Goal: Task Accomplishment & Management: Manage account settings

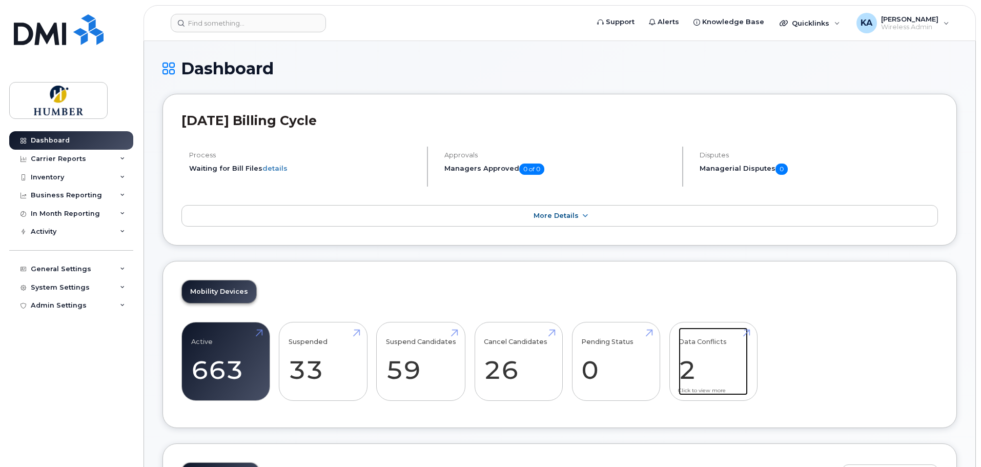
click at [693, 371] on link "Data Conflicts 2" at bounding box center [713, 362] width 69 height 68
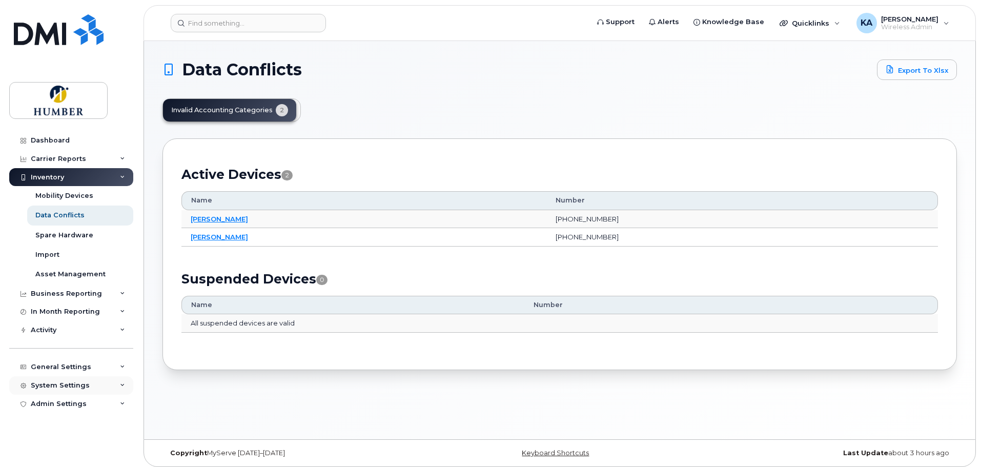
click at [64, 381] on div "System Settings" at bounding box center [60, 385] width 59 height 8
click at [81, 369] on div "General Settings" at bounding box center [61, 367] width 60 height 8
click at [80, 403] on div "Approval Mapping" at bounding box center [67, 405] width 65 height 9
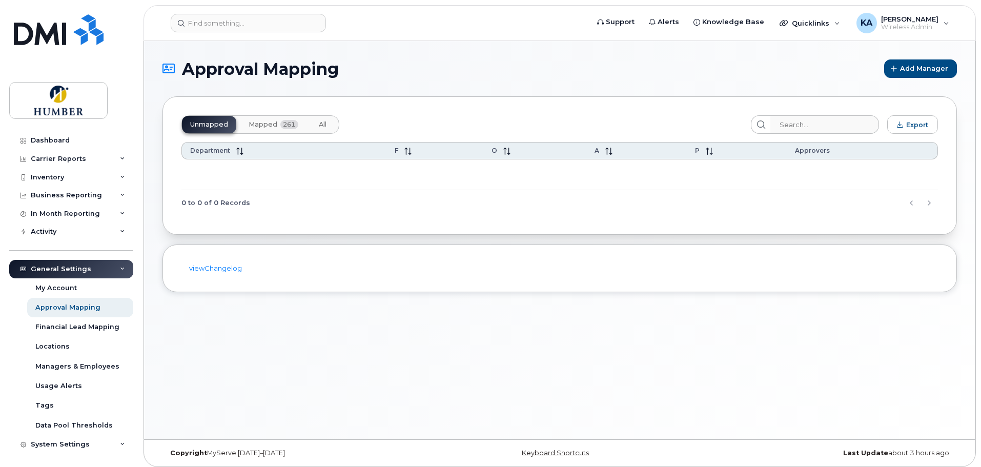
click at [272, 124] on span "Mapped" at bounding box center [263, 124] width 29 height 8
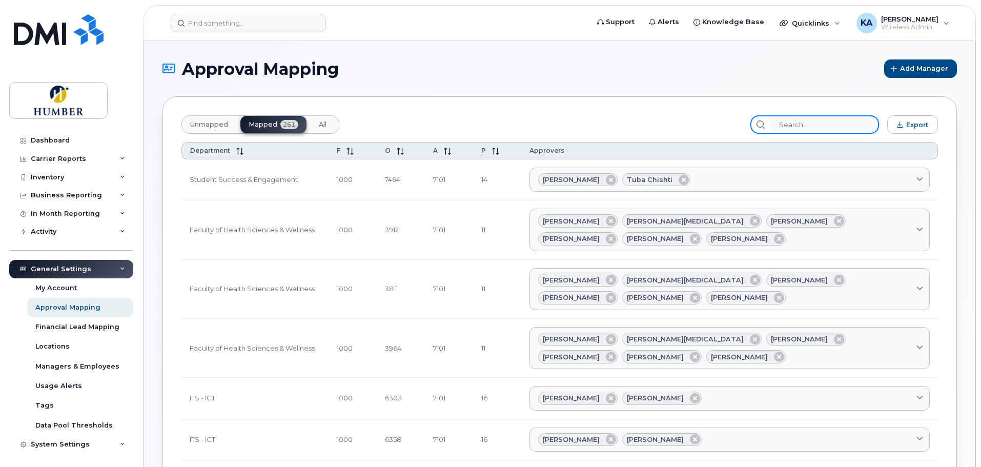
click at [791, 121] on input "search" at bounding box center [824, 124] width 109 height 18
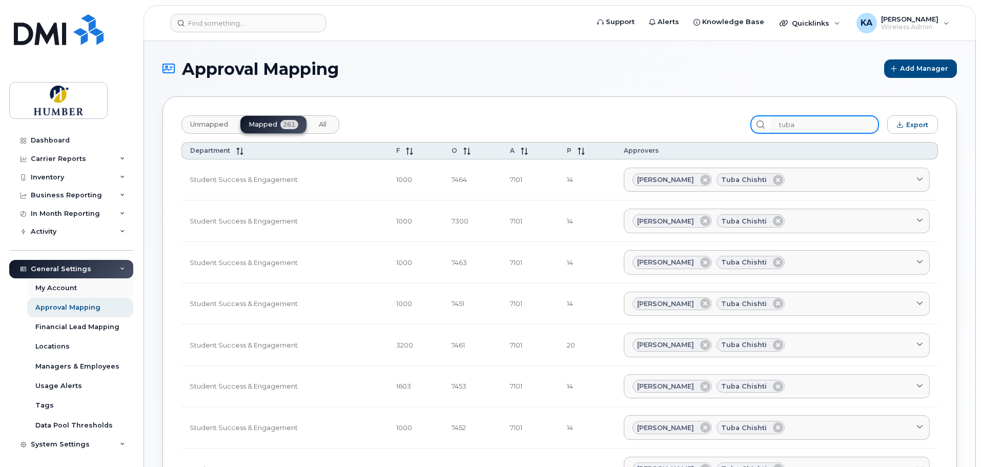
type input "tuba"
click at [58, 290] on div "My Account" at bounding box center [56, 287] width 42 height 9
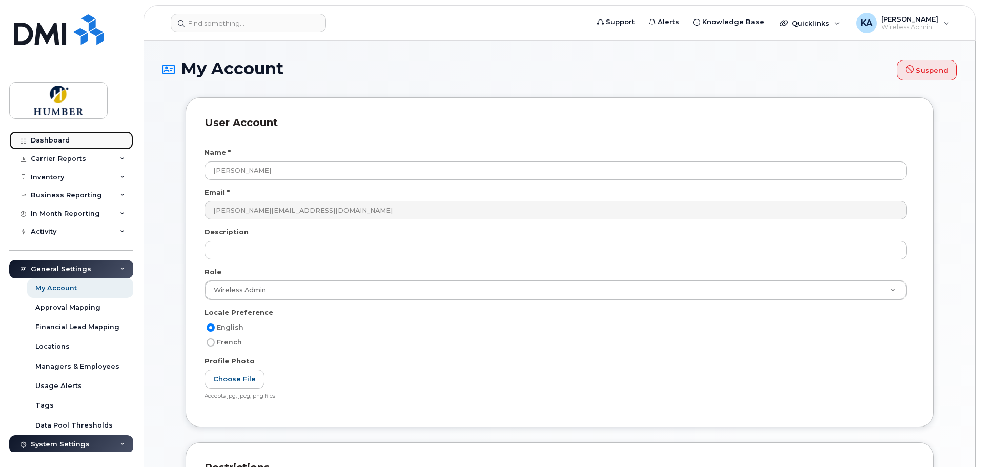
click at [55, 135] on link "Dashboard" at bounding box center [71, 140] width 124 height 18
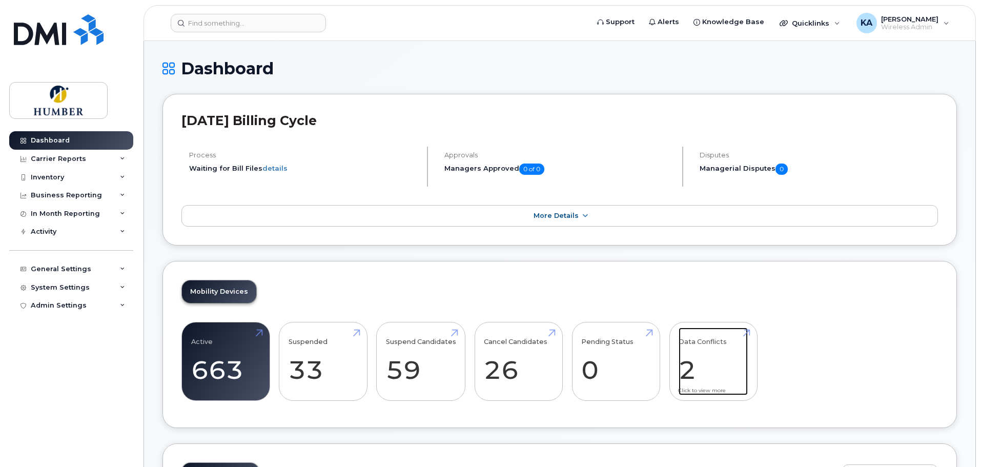
click at [688, 308] on div "Mobility Devices Active 663 Suspended 33 Suspend Candidates 59 Cancel Candidate…" at bounding box center [559, 345] width 795 height 168
click at [682, 368] on link "Data Conflicts 2" at bounding box center [713, 362] width 69 height 68
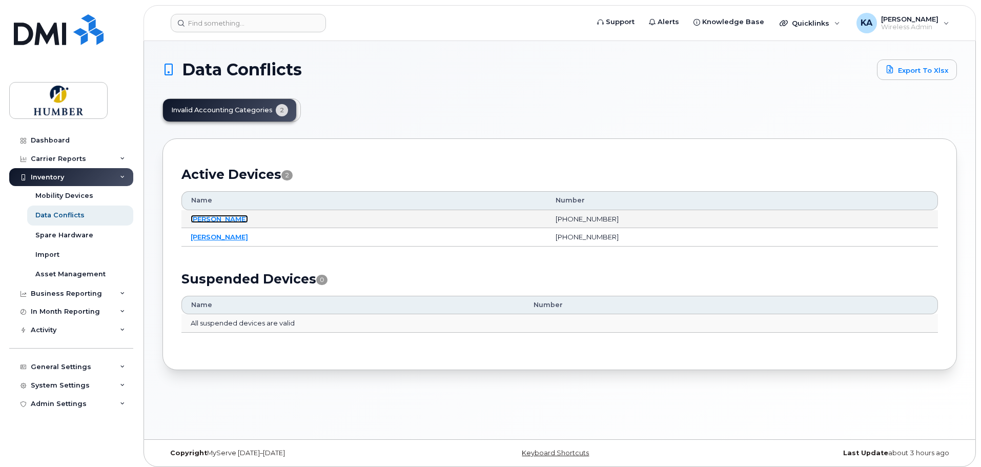
click at [221, 217] on link "[PERSON_NAME]" at bounding box center [219, 219] width 57 height 8
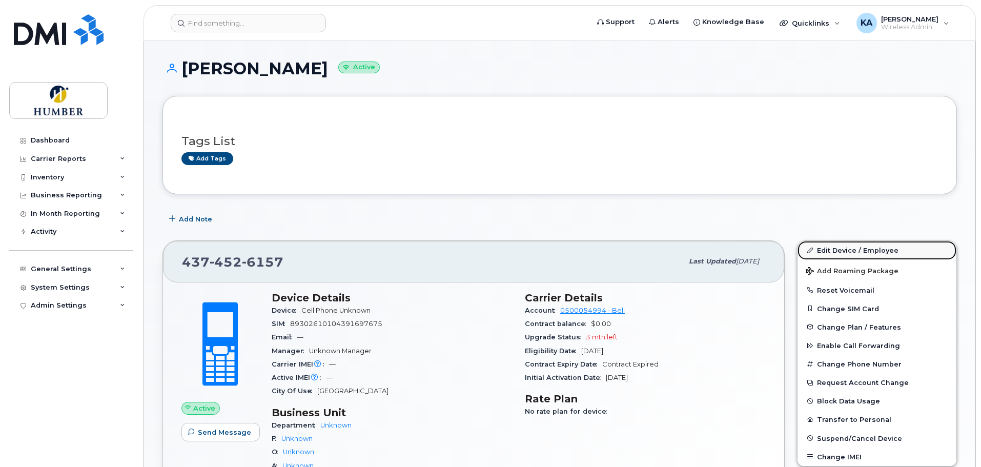
click at [840, 247] on link "Edit Device / Employee" at bounding box center [877, 250] width 159 height 18
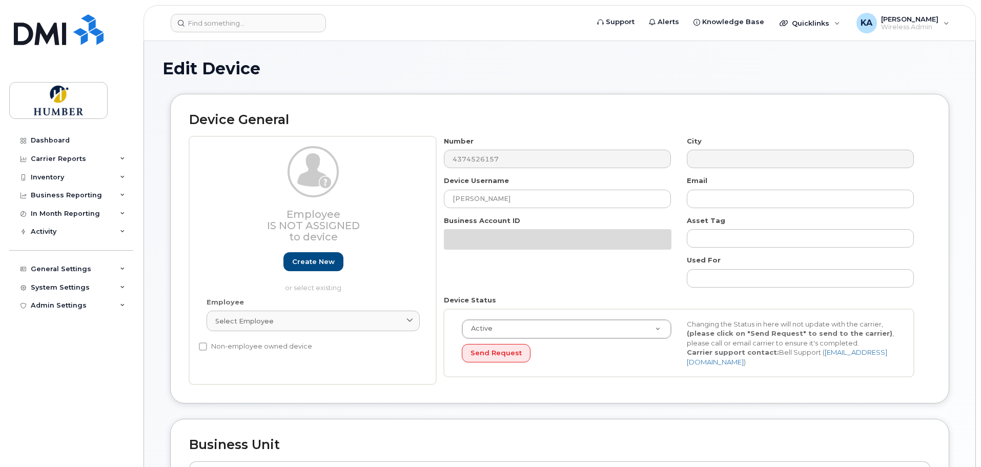
select select "5824476"
select select "5824479"
select select "5824488"
select select "5824489"
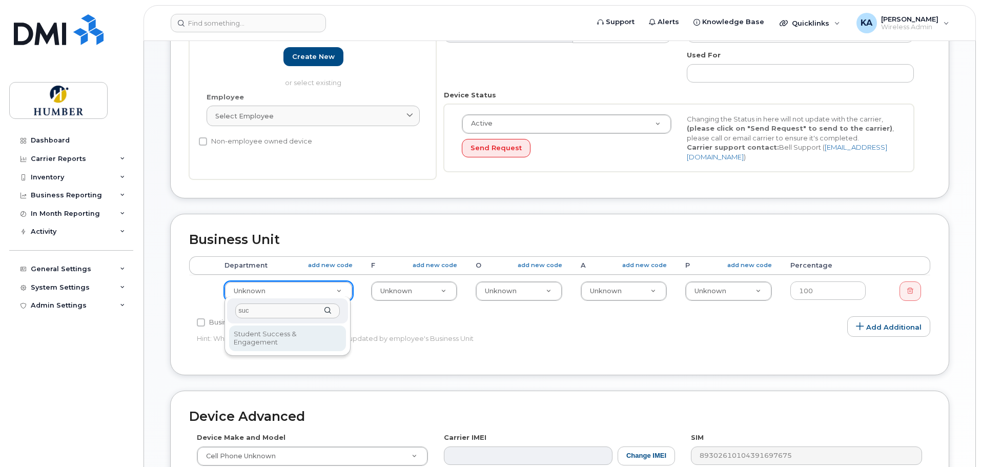
type input "suc"
select select "5824802"
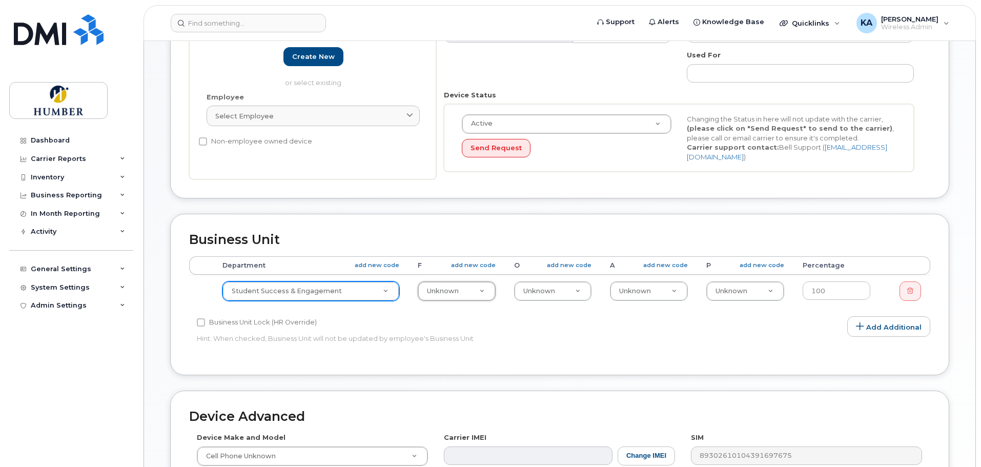
type input "1"
type input "1000"
select select "5824525"
type input "7"
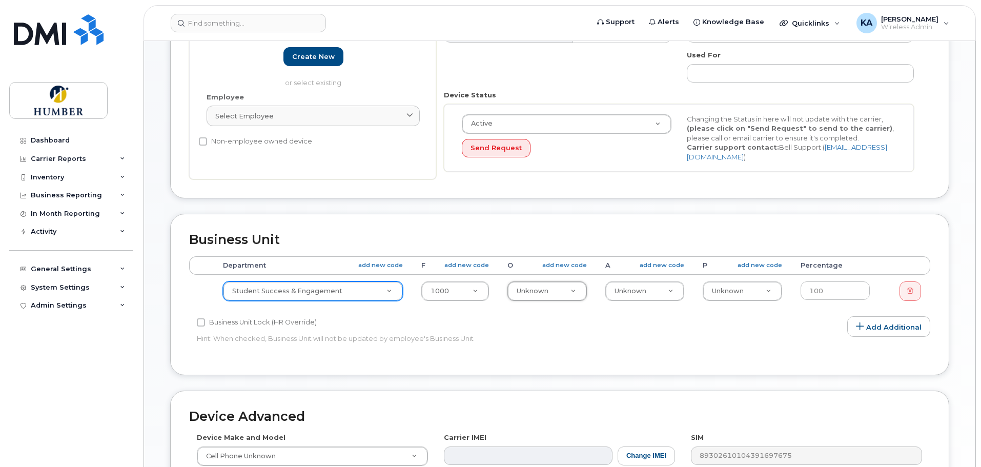
type input "7"
type input "7350"
type input "5824958"
type input "7"
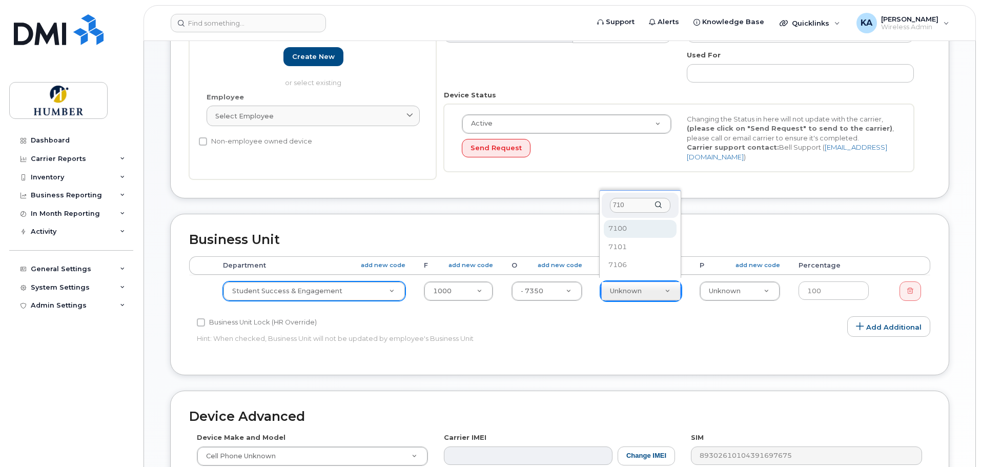
type input "7101"
select select "5824989"
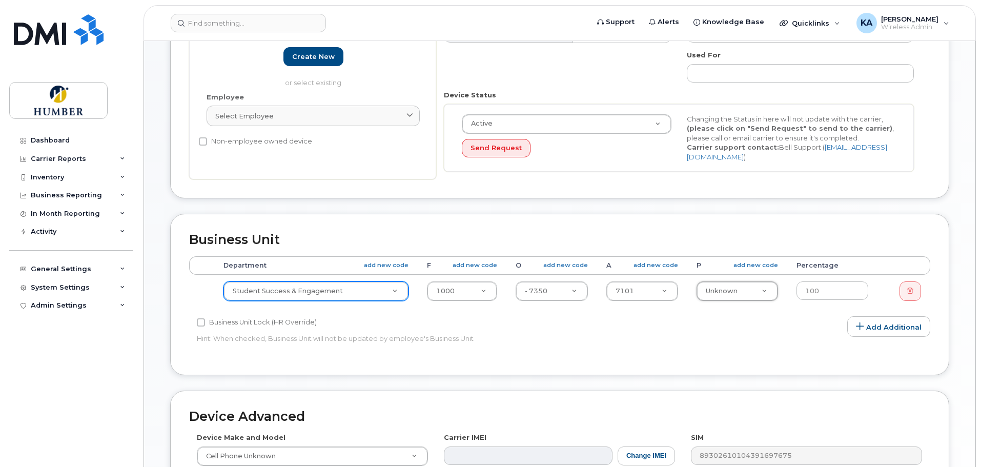
type input "1"
type input "14"
select select "5824736"
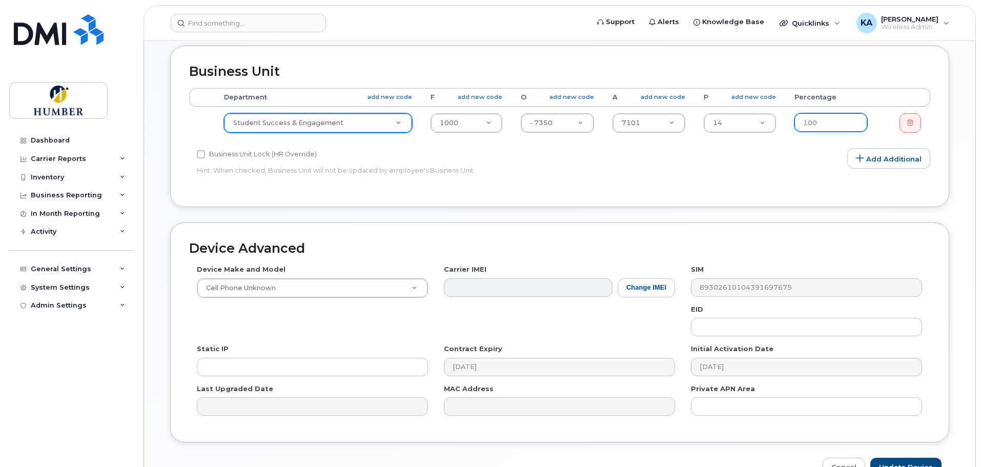
scroll to position [410, 0]
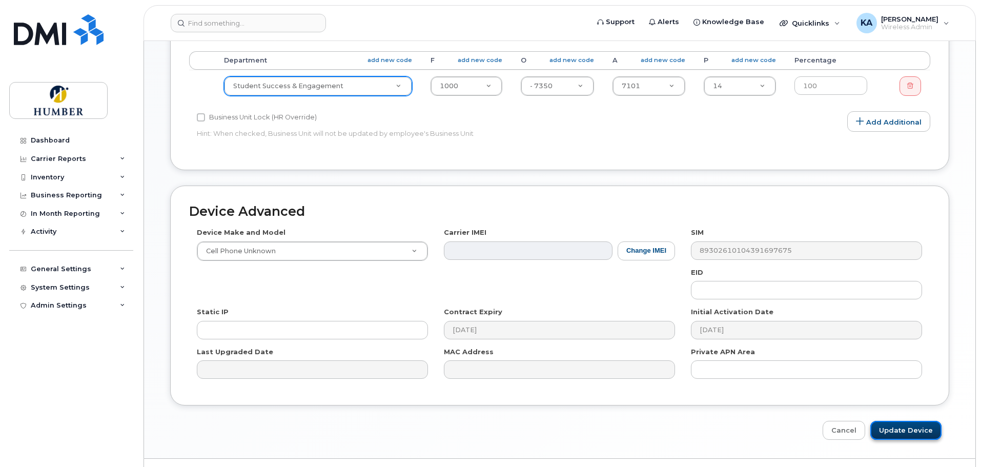
click at [895, 424] on input "Update Device" at bounding box center [905, 430] width 71 height 19
type input "Saving..."
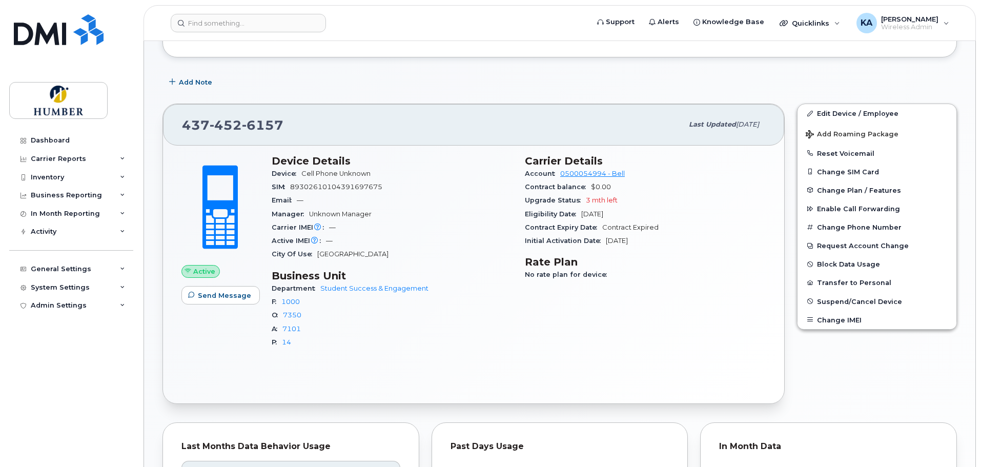
scroll to position [68, 0]
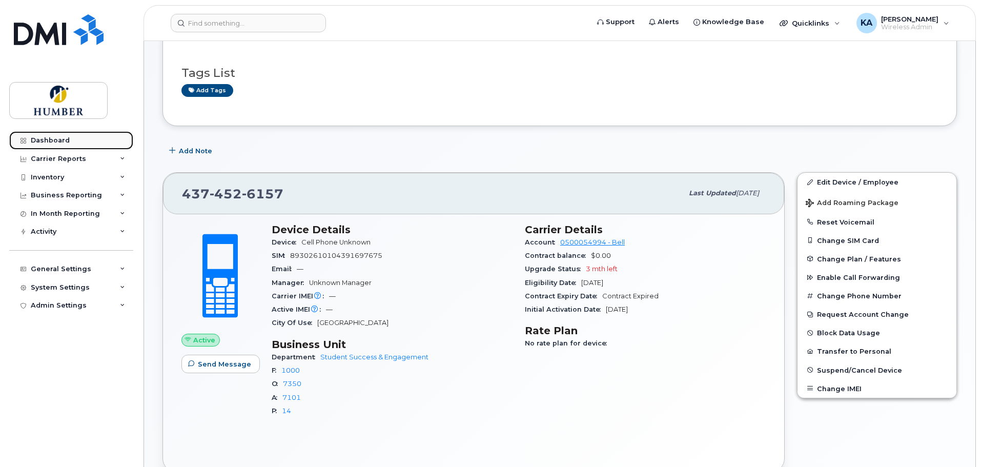
click at [70, 141] on link "Dashboard" at bounding box center [71, 140] width 124 height 18
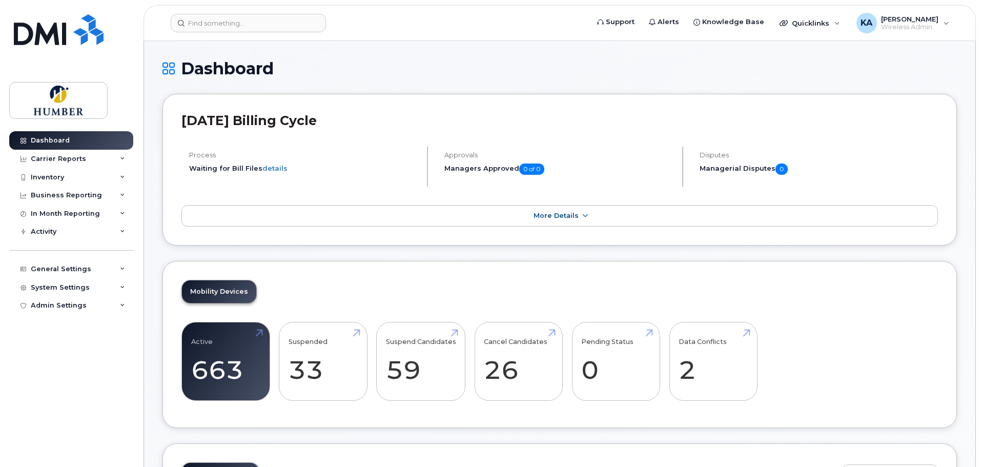
click at [691, 304] on div "Mobility Devices Active 663 Suspended 33 Suspend Candidates 59 Cancel Candidate…" at bounding box center [559, 345] width 795 height 168
click at [695, 374] on link "Data Conflicts 2" at bounding box center [713, 362] width 69 height 68
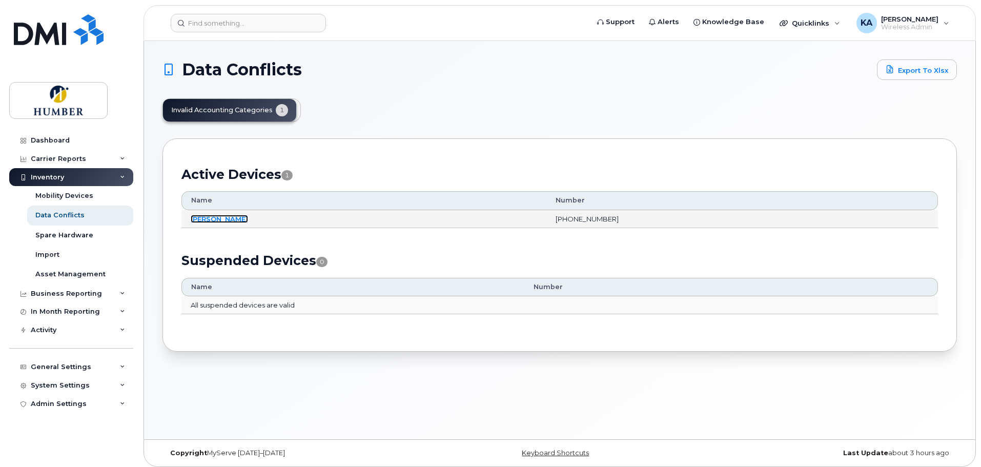
click at [229, 218] on link "[PERSON_NAME]" at bounding box center [219, 219] width 57 height 8
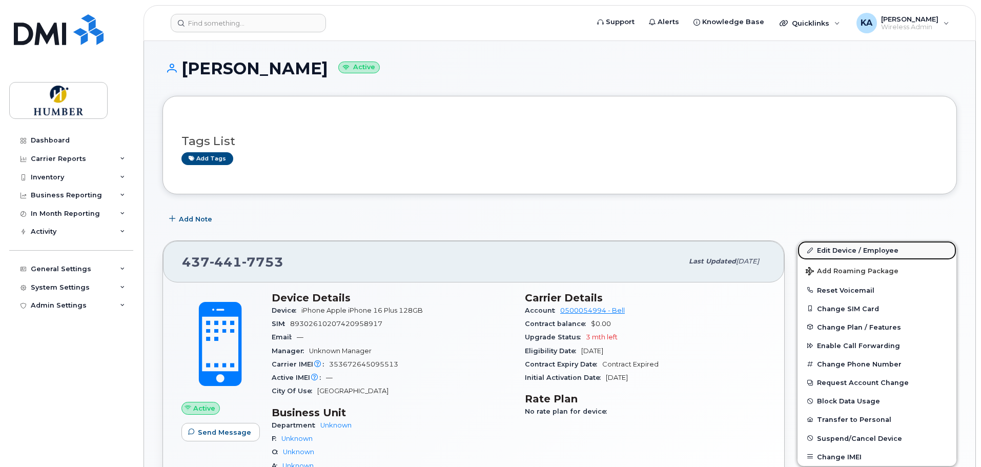
click at [837, 243] on link "Edit Device / Employee" at bounding box center [877, 250] width 159 height 18
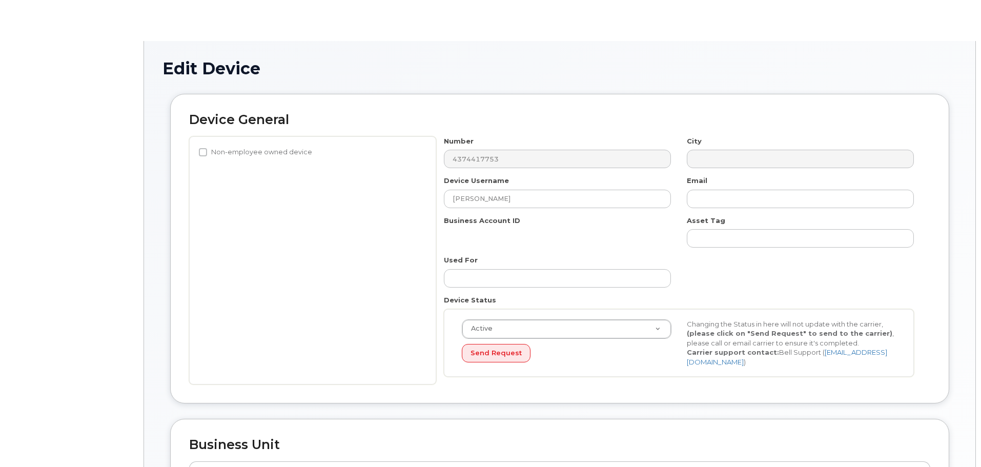
select select "5824476"
select select "5824479"
select select "5824488"
select select "5824489"
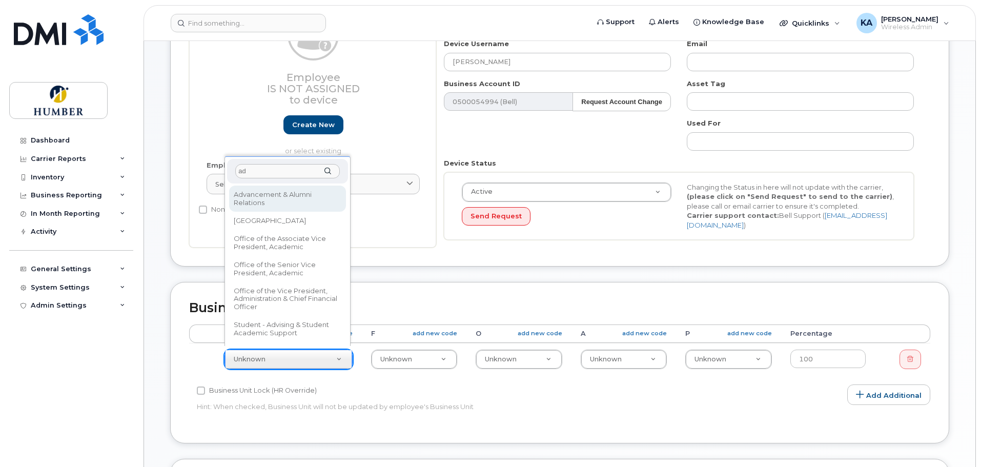
type input "ad"
select select "5824744"
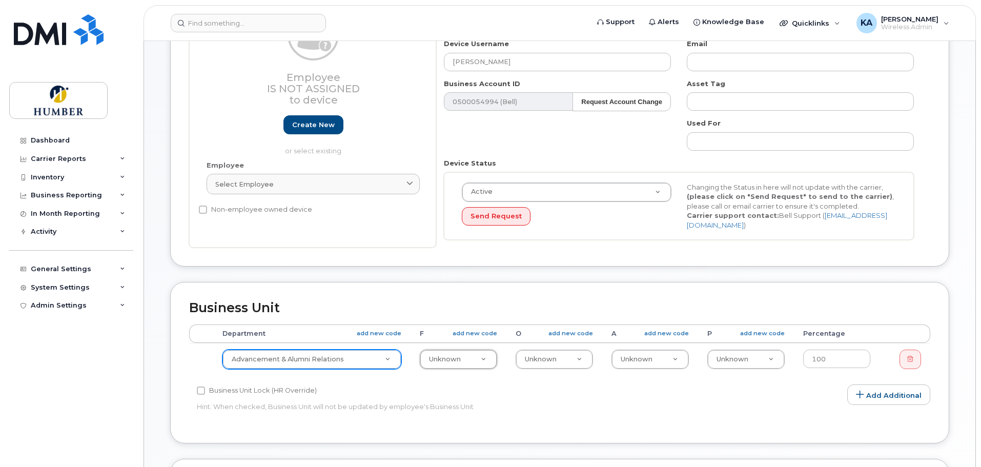
type input "1"
type input "1000"
select select "5824525"
type input "1"
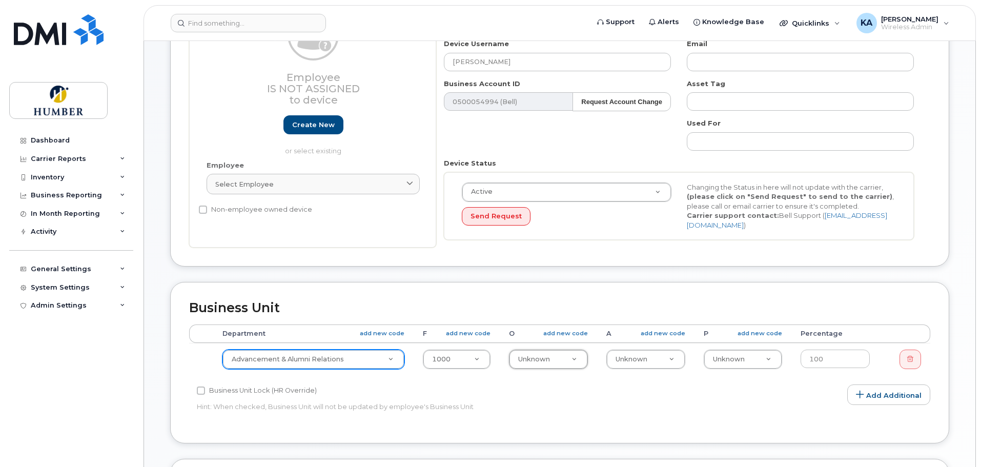
type input "1"
type input "1400"
type input "5824806"
type input "7"
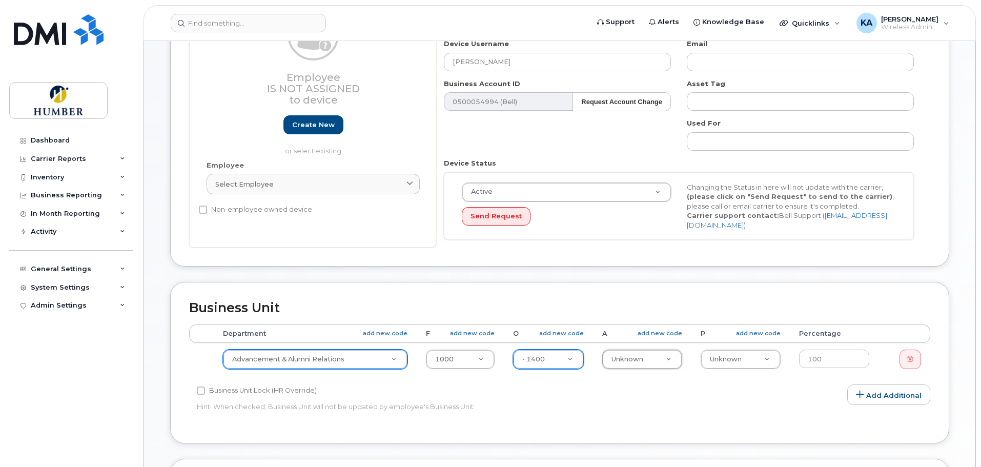
type input "7"
type input "7101"
select select "5824989"
type input "1"
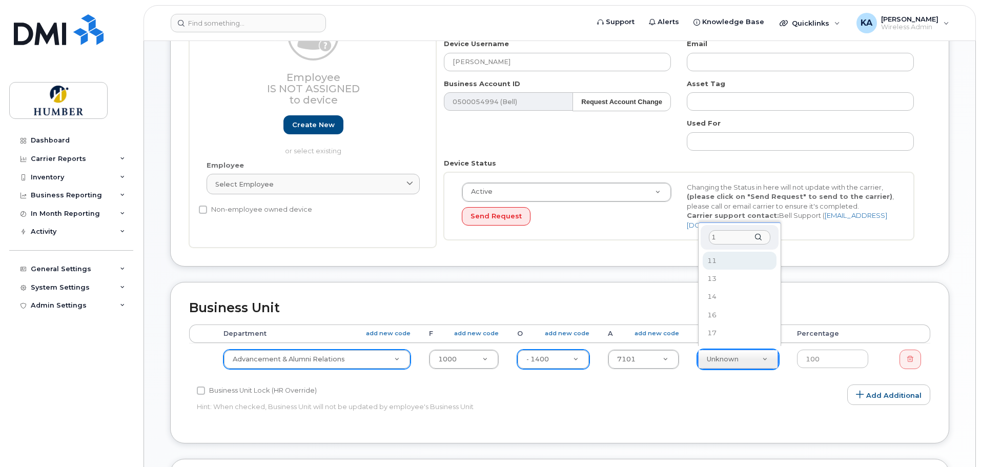
type input "16"
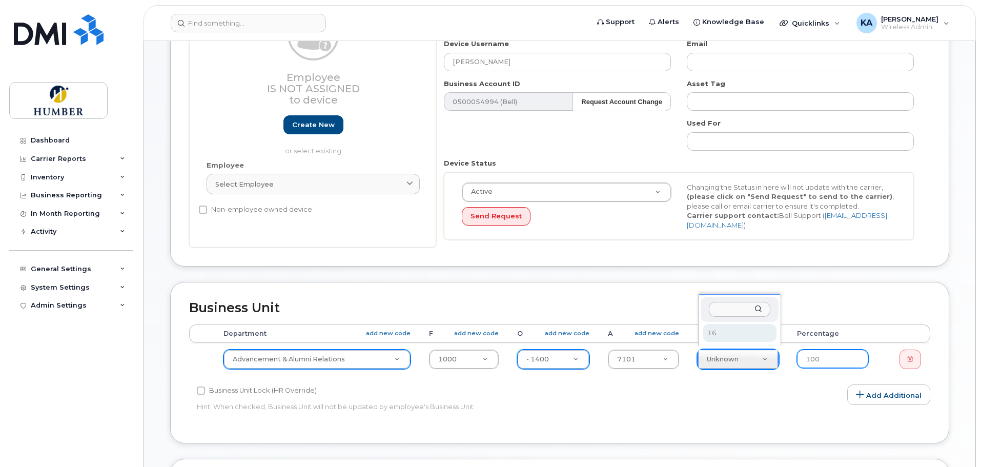
select select "5824737"
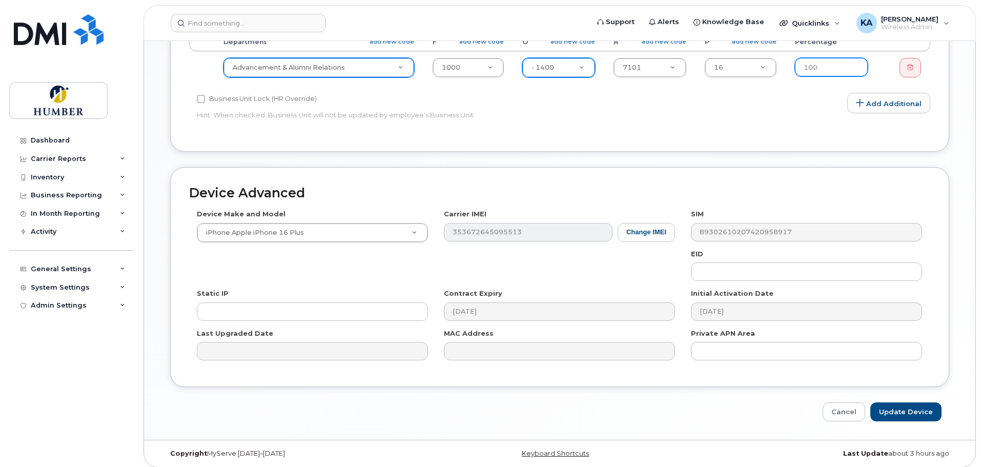
scroll to position [430, 0]
click at [892, 403] on input "Update Device" at bounding box center [905, 410] width 71 height 19
type input "Saving..."
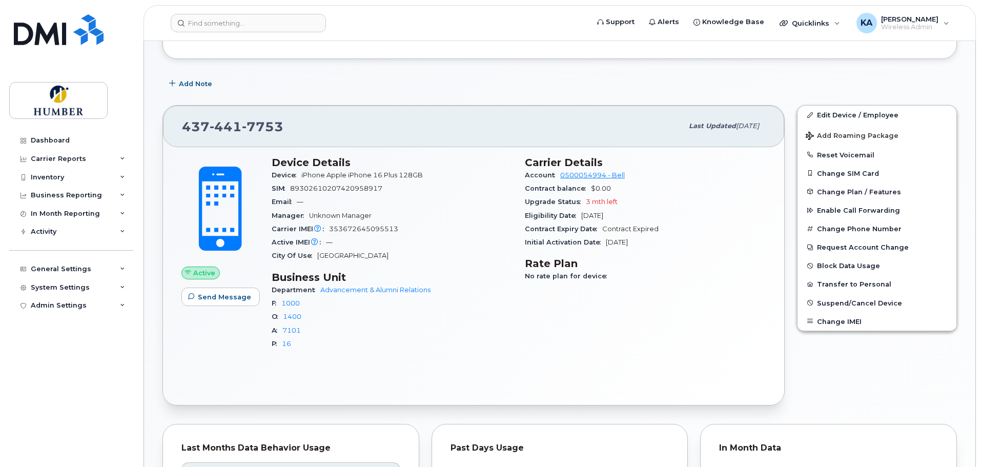
scroll to position [137, 0]
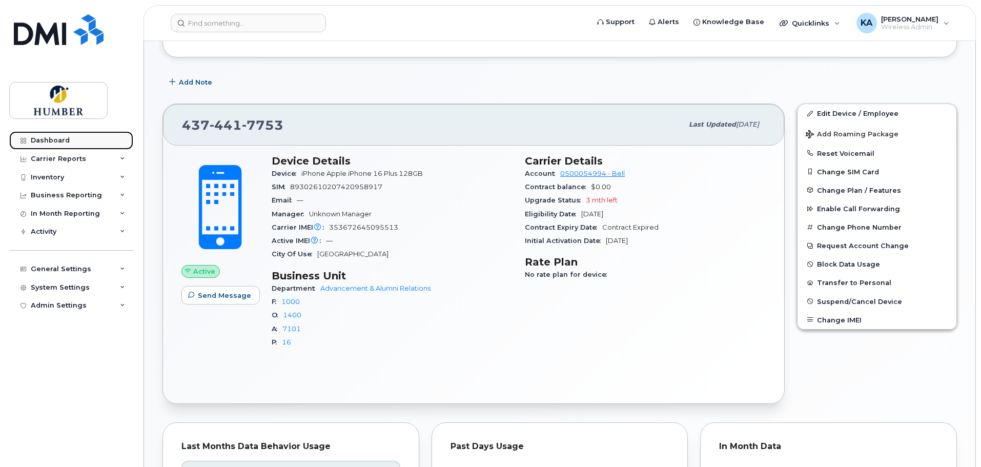
click at [57, 139] on div "Dashboard" at bounding box center [50, 140] width 39 height 8
